Goal: Navigation & Orientation: Find specific page/section

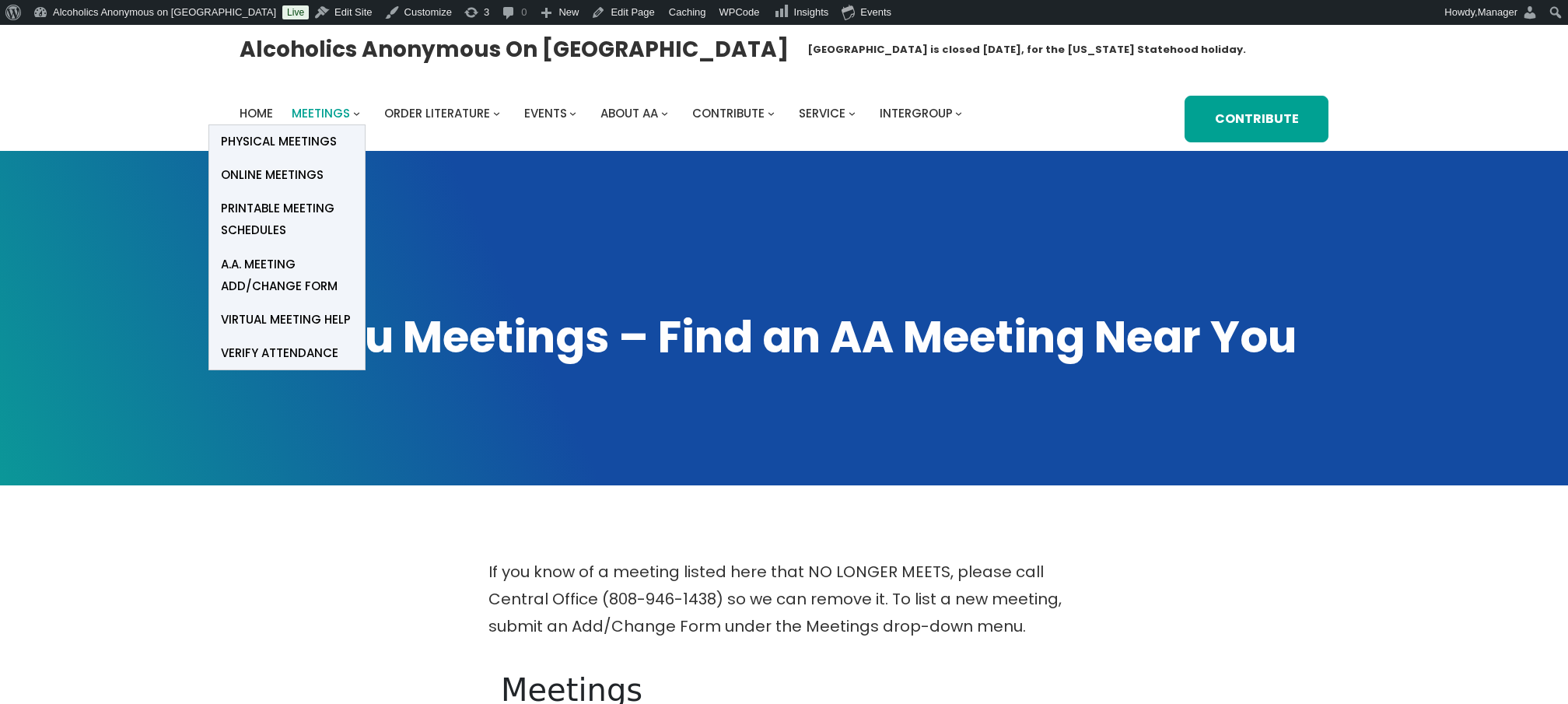
click at [324, 111] on span "Meetings" at bounding box center [320, 113] width 58 height 17
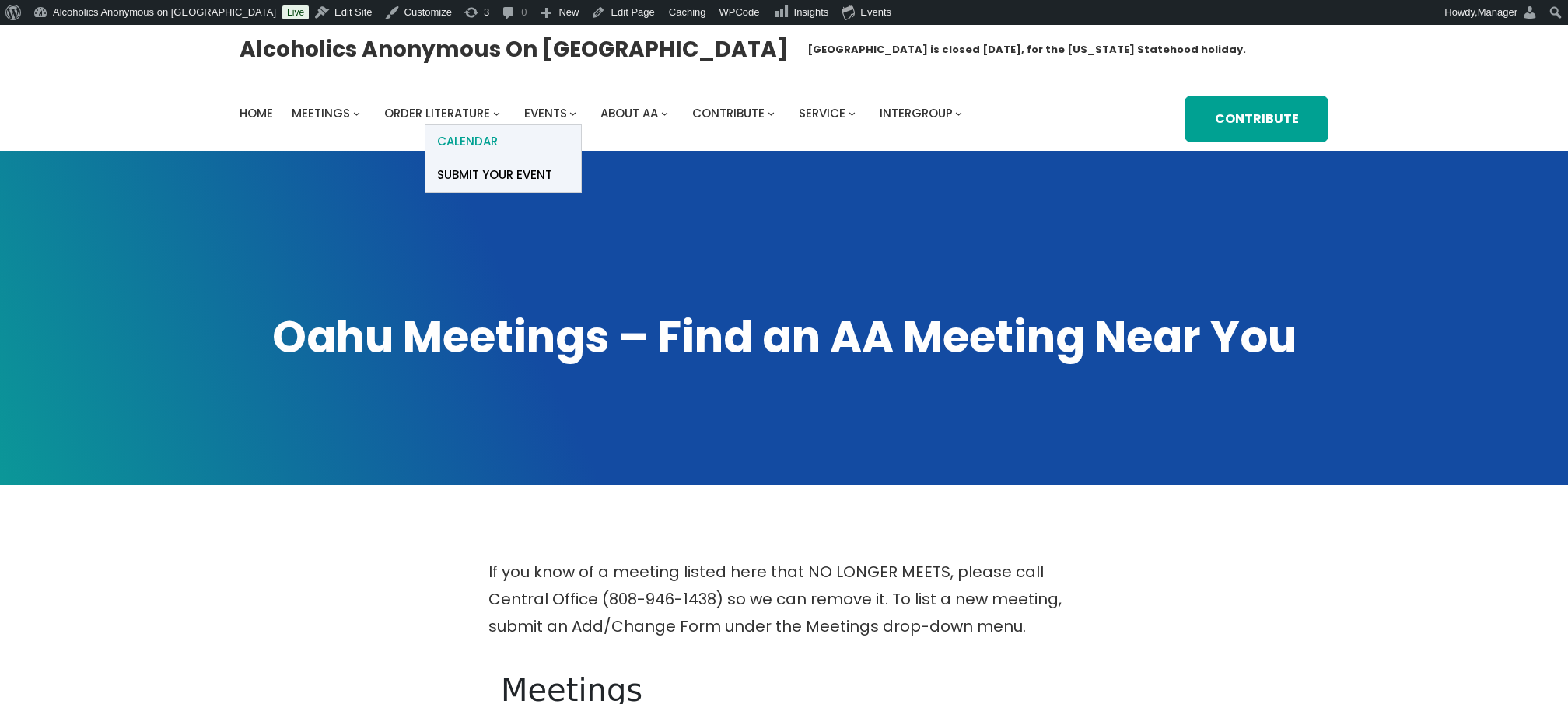
click at [492, 137] on span "Calendar" at bounding box center [468, 141] width 61 height 22
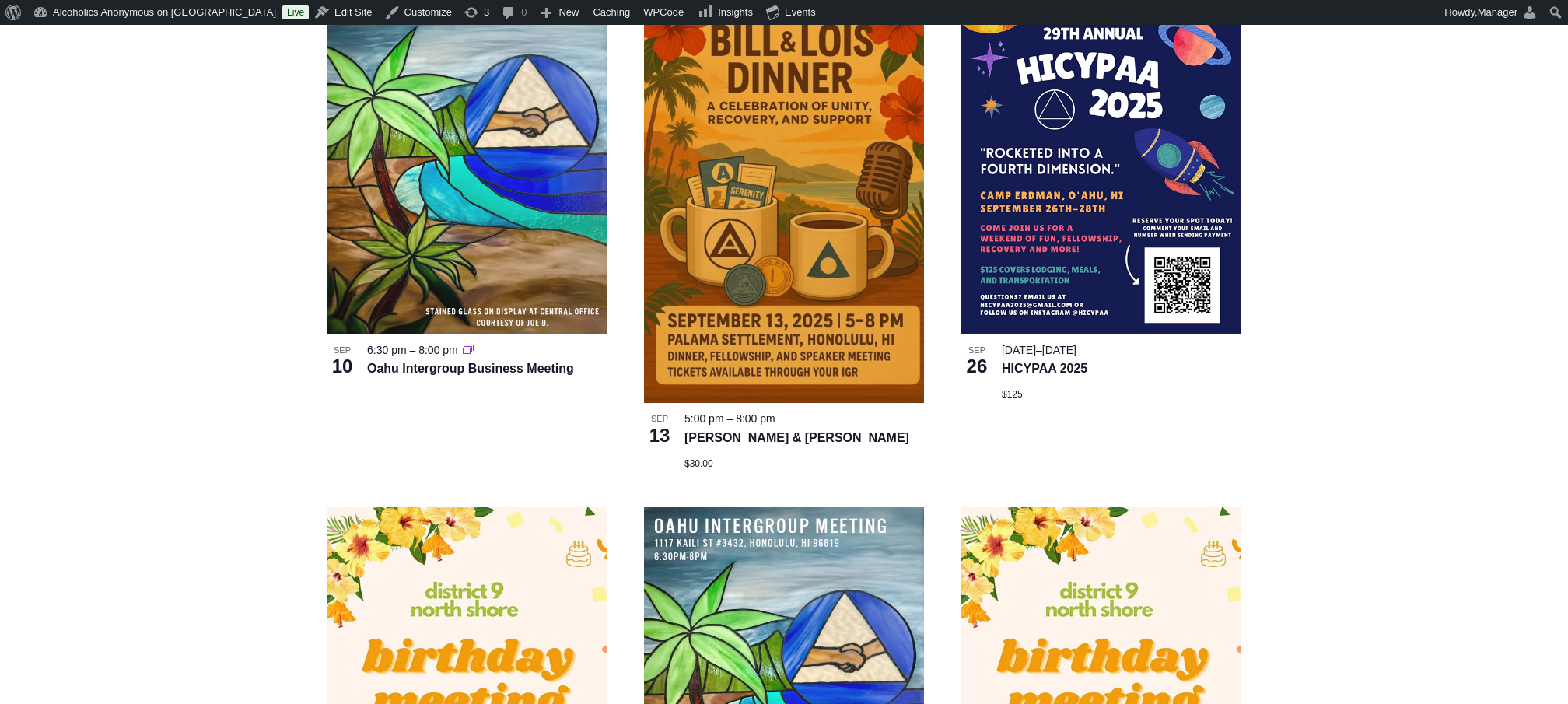
scroll to position [933, 0]
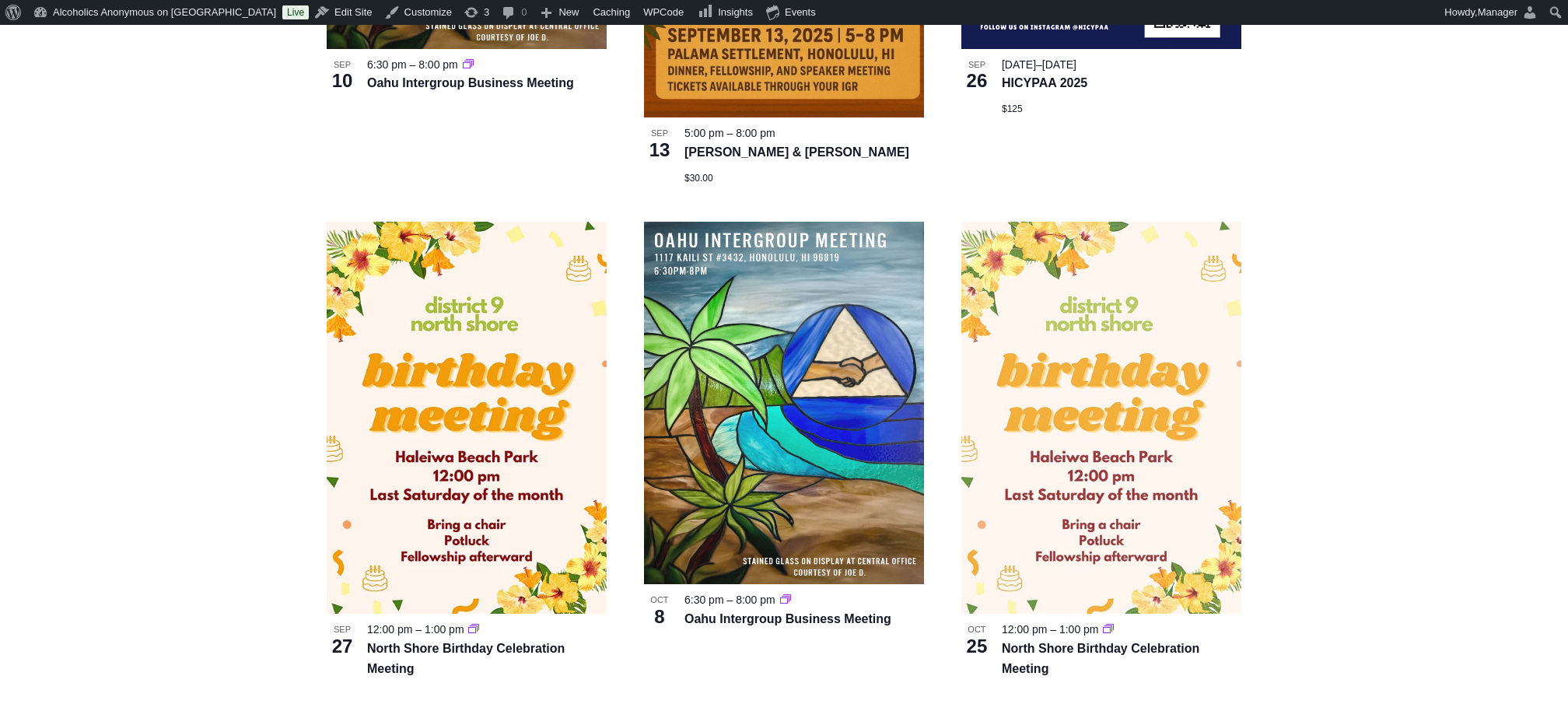
scroll to position [1399, 0]
